Goal: Find specific page/section: Find specific page/section

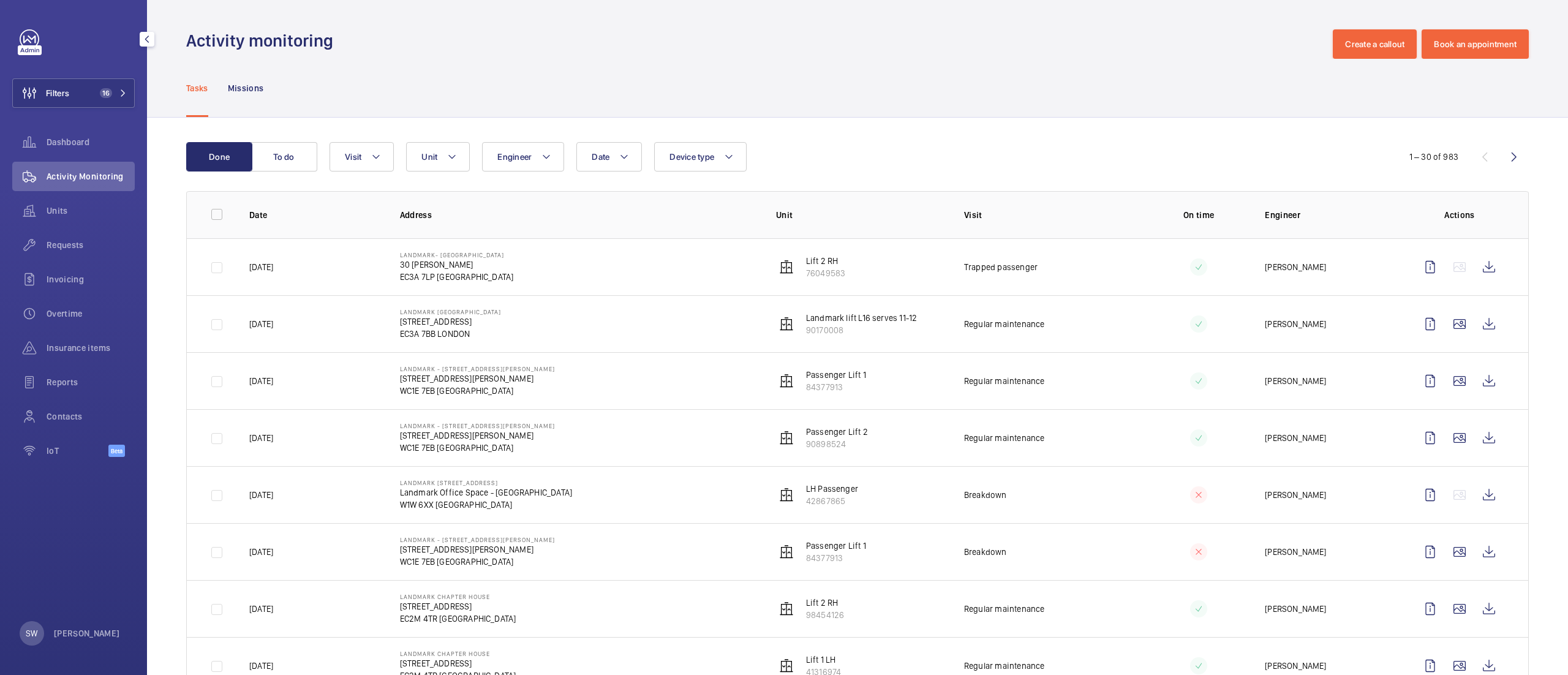
click at [111, 99] on button "Filters 16" at bounding box center [73, 93] width 122 height 29
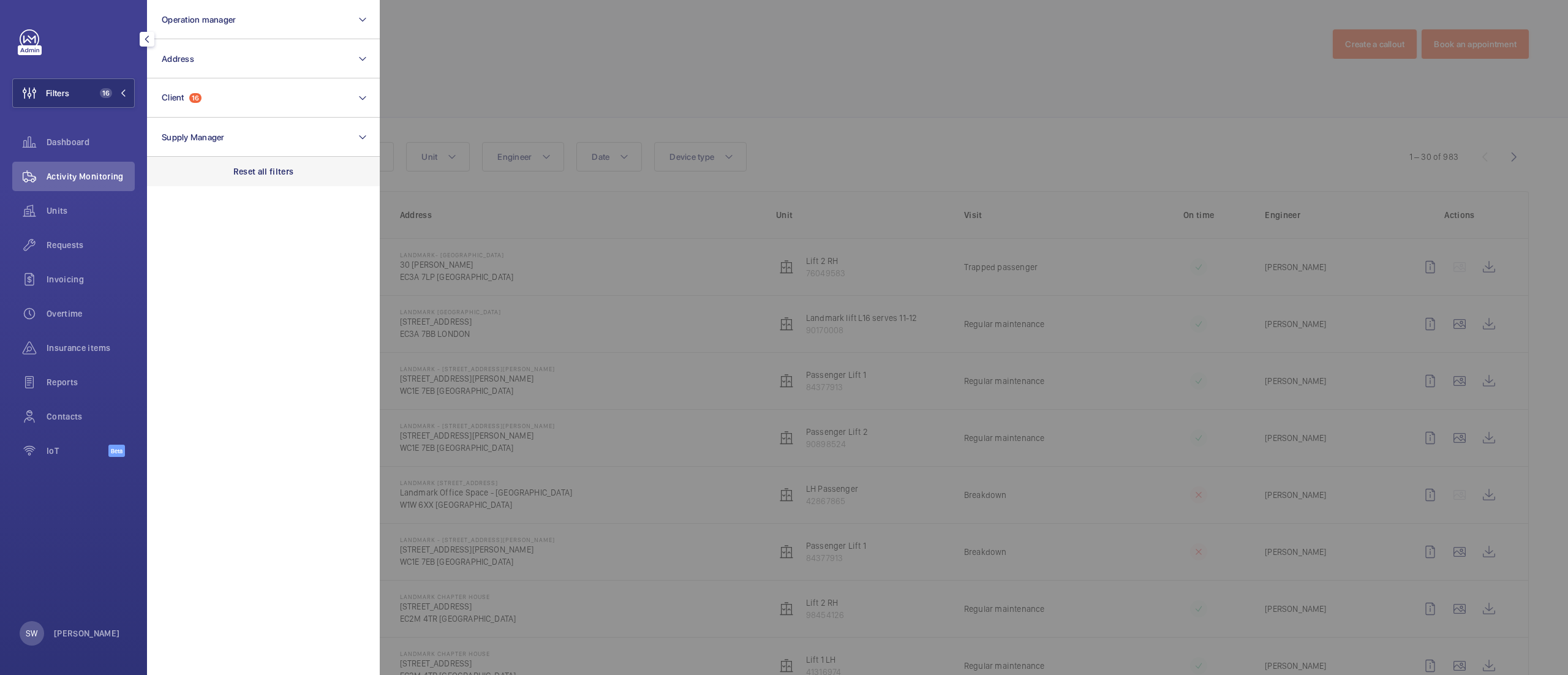
click at [269, 169] on p "Reset all filters" at bounding box center [263, 171] width 60 height 12
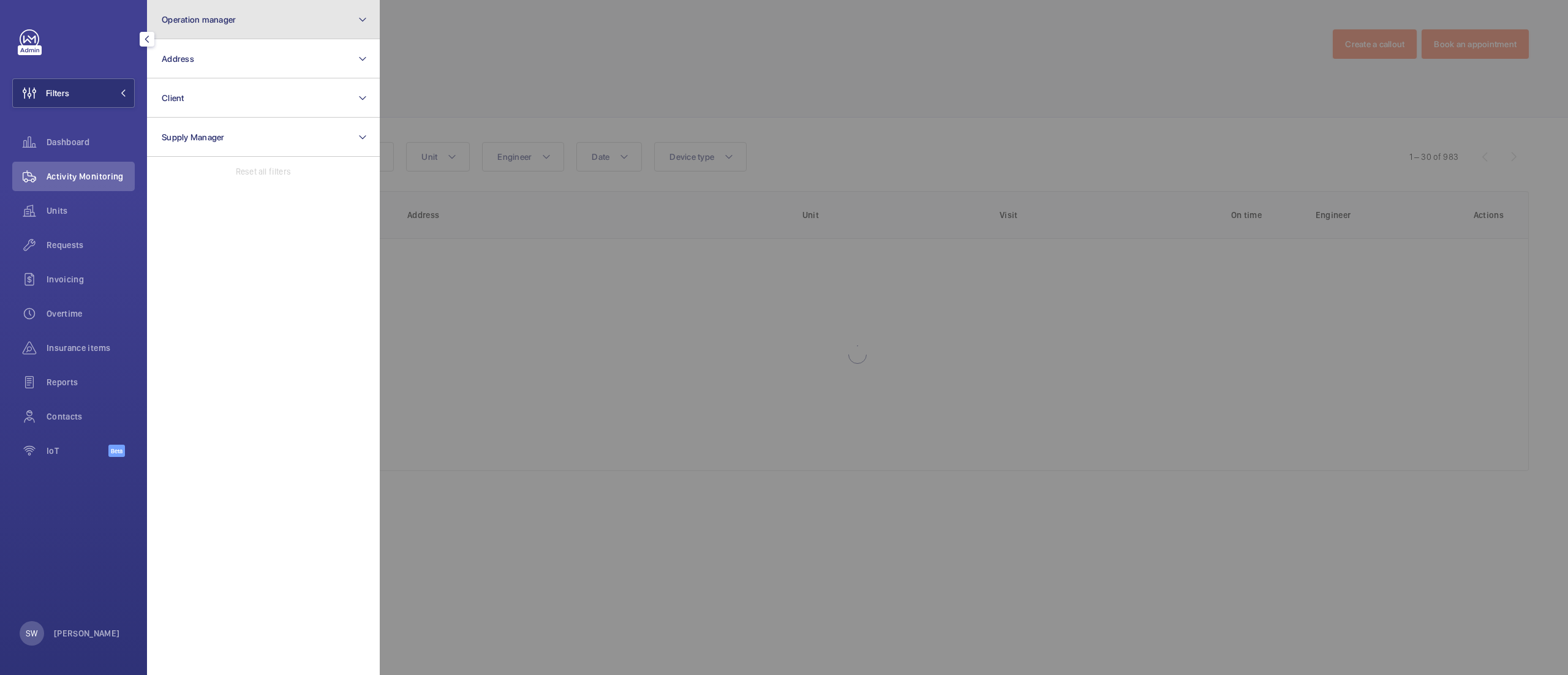
click at [216, 23] on span "Operation manager" at bounding box center [199, 20] width 74 height 10
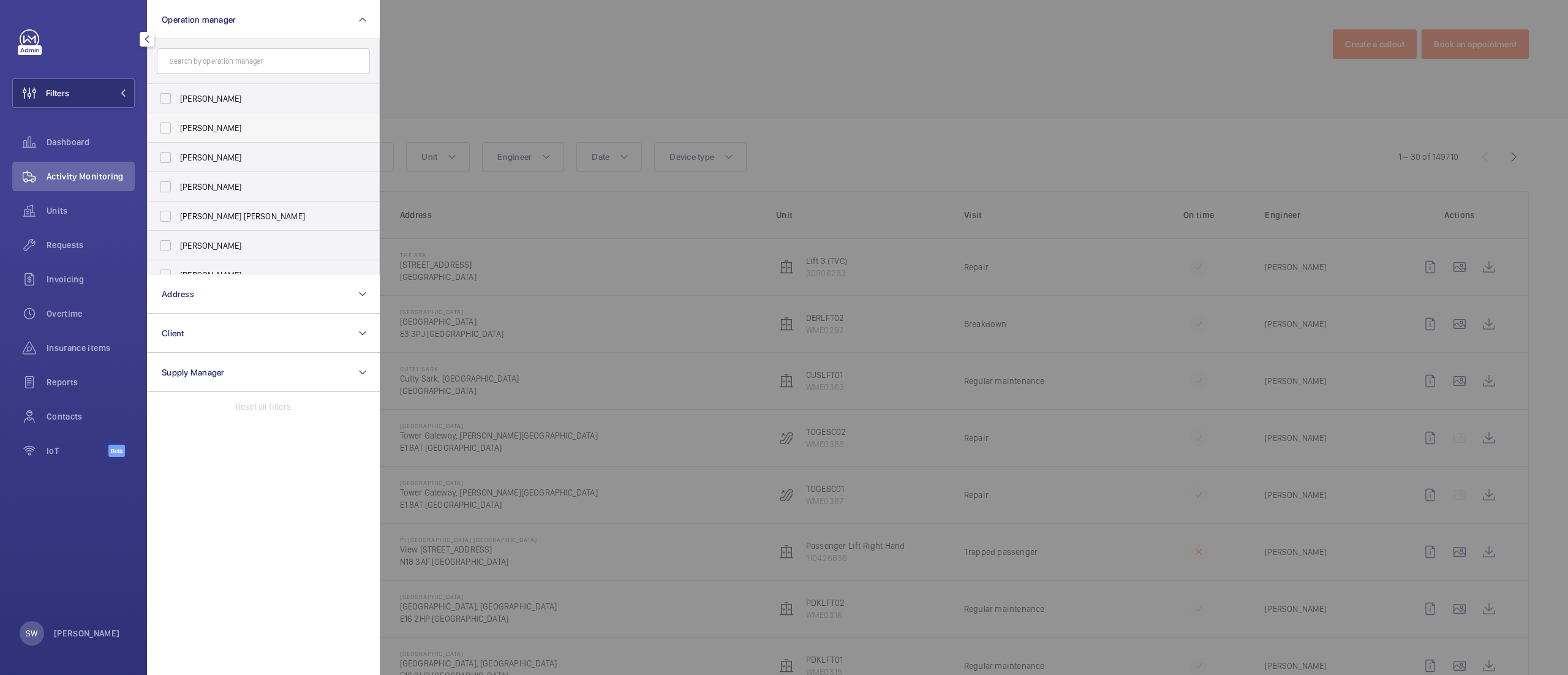
click at [211, 116] on label "[PERSON_NAME]" at bounding box center [254, 127] width 213 height 29
click at [178, 116] on input "[PERSON_NAME]" at bounding box center [165, 128] width 25 height 25
checkbox input "true"
click at [576, 66] on div at bounding box center [1163, 338] width 1568 height 675
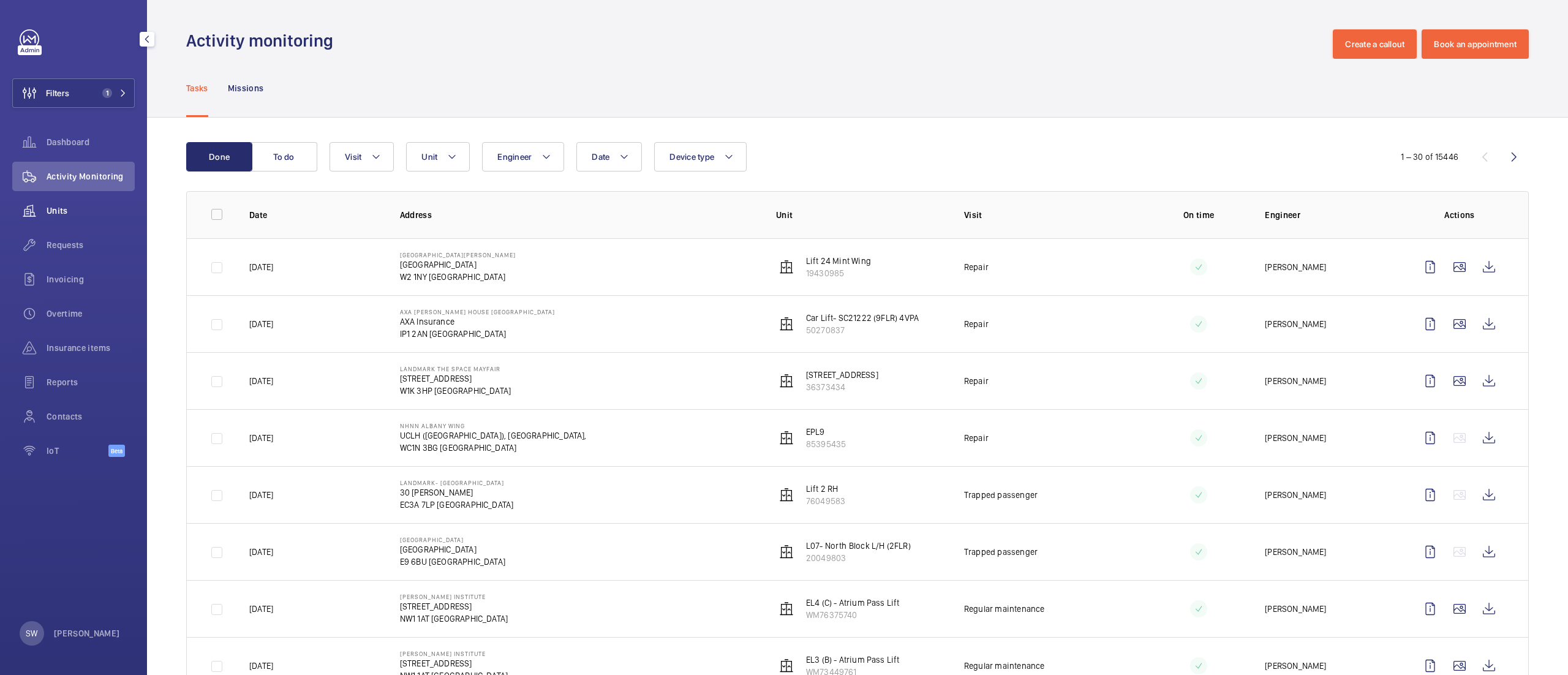
click at [57, 212] on span "Units" at bounding box center [91, 211] width 88 height 12
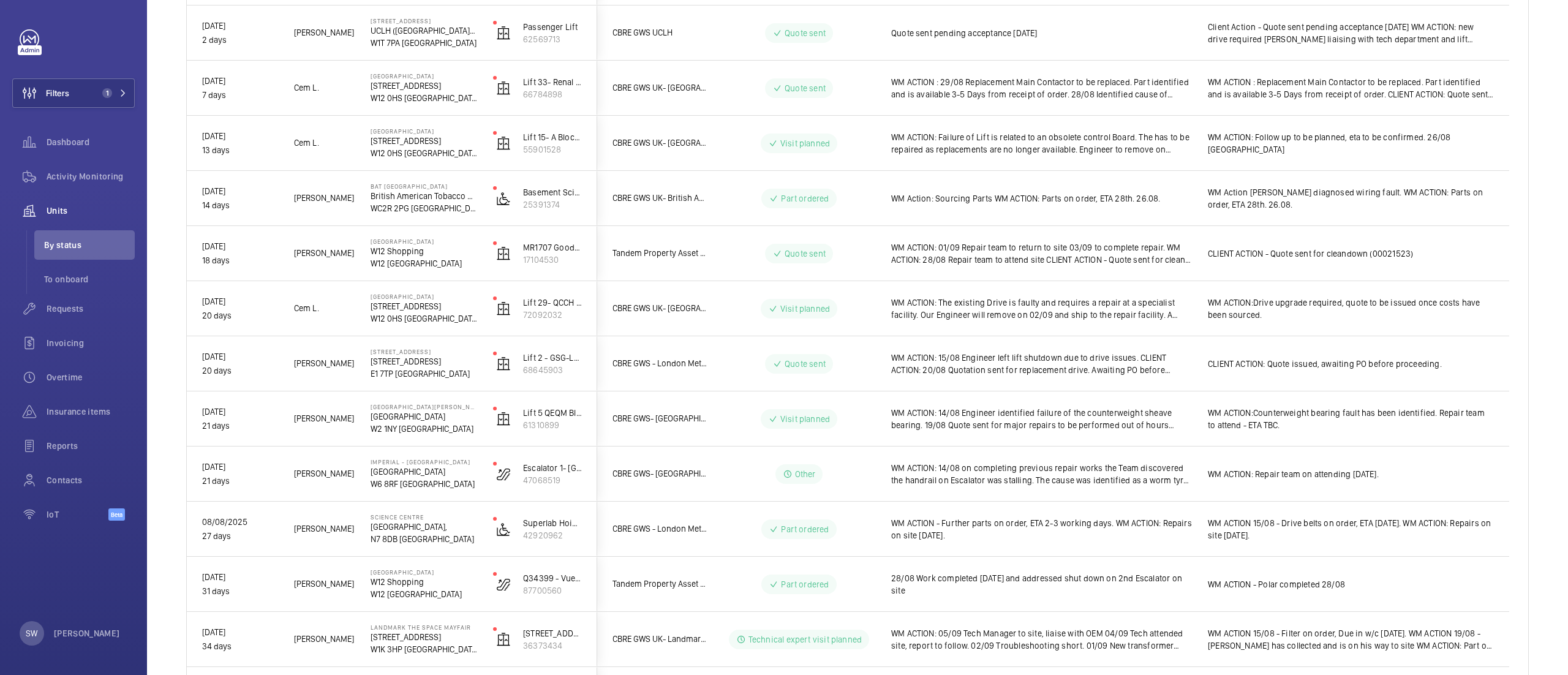
scroll to position [657, 0]
